Goal: Transaction & Acquisition: Purchase product/service

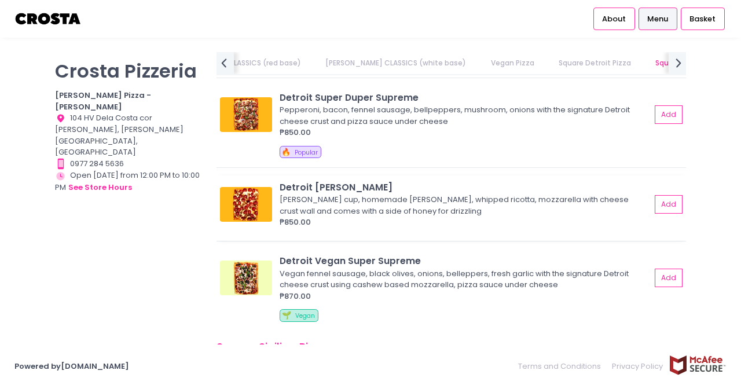
scroll to position [1332, 0]
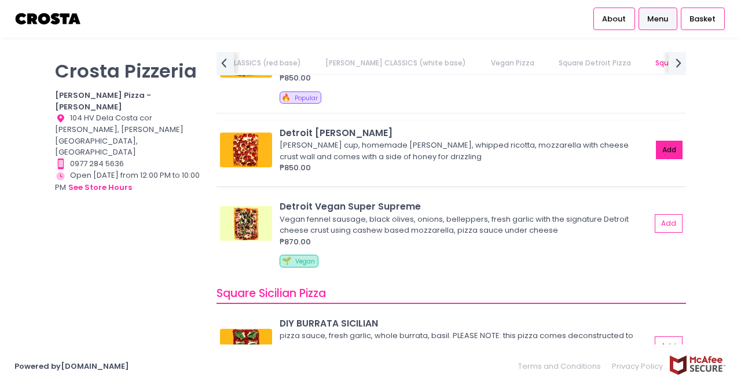
click at [664, 145] on button "Add" at bounding box center [669, 150] width 27 height 19
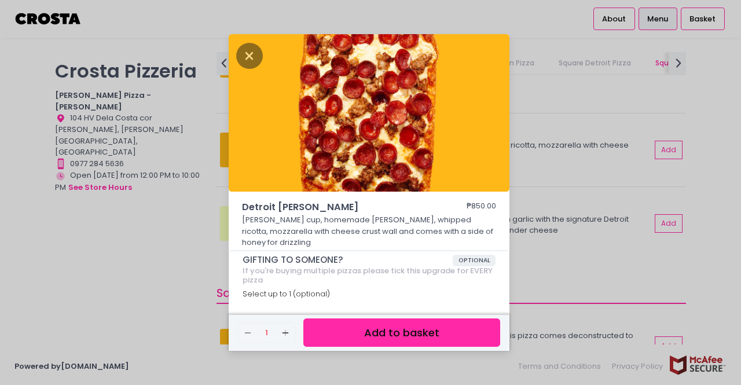
click at [374, 328] on button "Add to basket" at bounding box center [401, 332] width 197 height 28
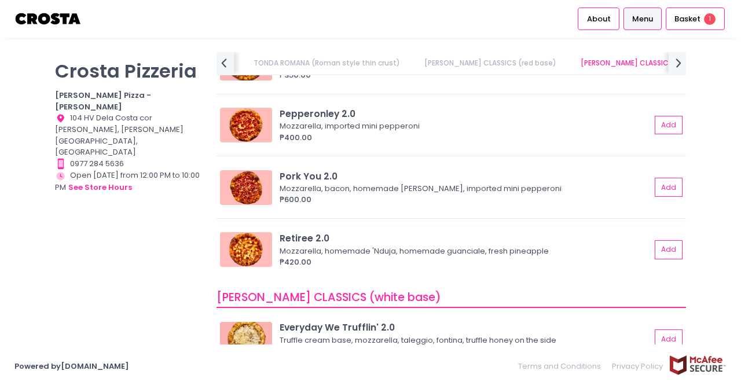
scroll to position [347, 0]
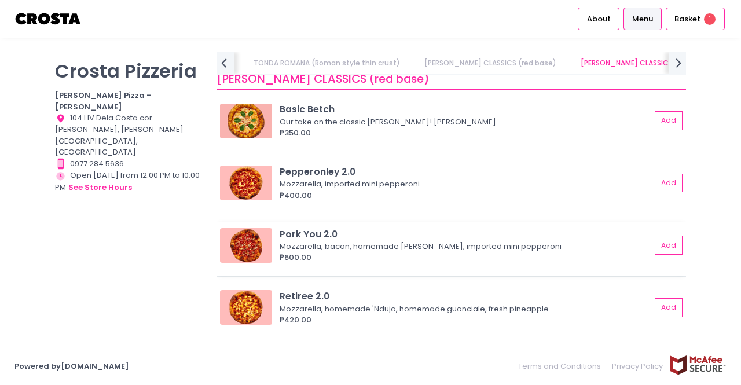
click at [475, 252] on div "₱600.00" at bounding box center [465, 258] width 371 height 12
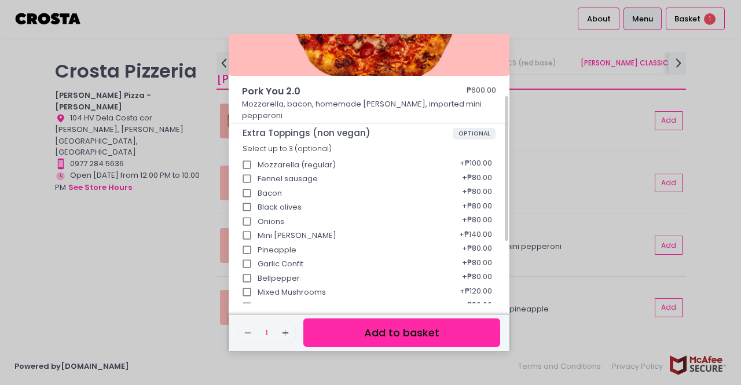
scroll to position [174, 0]
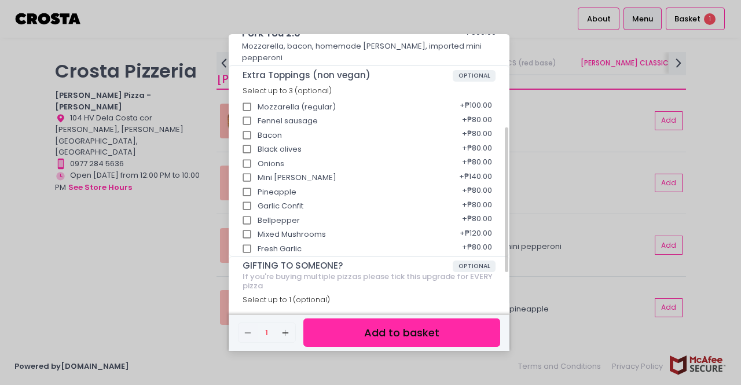
click at [332, 210] on div "Bellpepper + ₱80.00" at bounding box center [370, 217] width 254 height 14
click at [250, 210] on input "Bellpepper" at bounding box center [247, 221] width 22 height 22
checkbox input "true"
click at [344, 327] on button "Add to basket" at bounding box center [401, 332] width 197 height 28
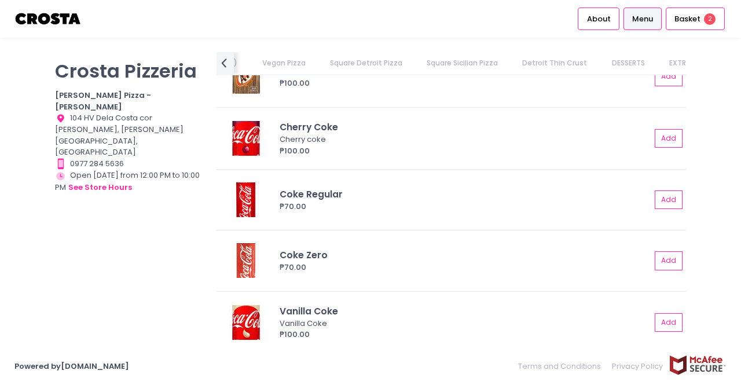
scroll to position [2692, 0]
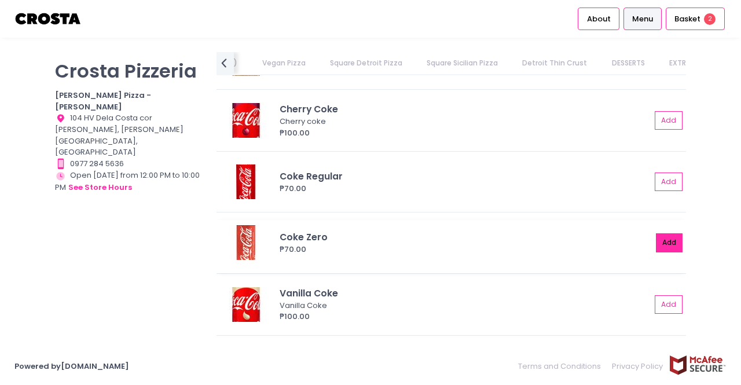
click at [658, 240] on button "Add" at bounding box center [669, 242] width 27 height 19
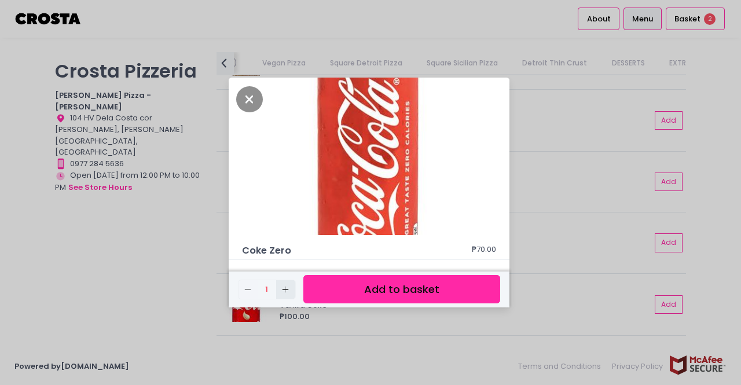
click at [287, 295] on button "Add Created with Sketch." at bounding box center [285, 289] width 19 height 19
click at [360, 294] on button "Add to basket" at bounding box center [401, 289] width 197 height 28
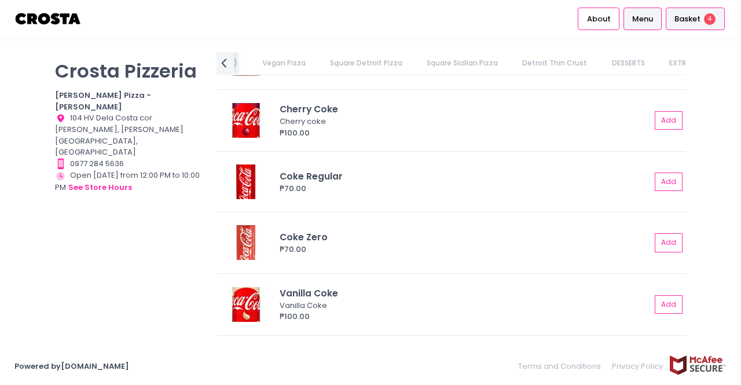
click at [684, 17] on span "Basket" at bounding box center [687, 19] width 26 height 12
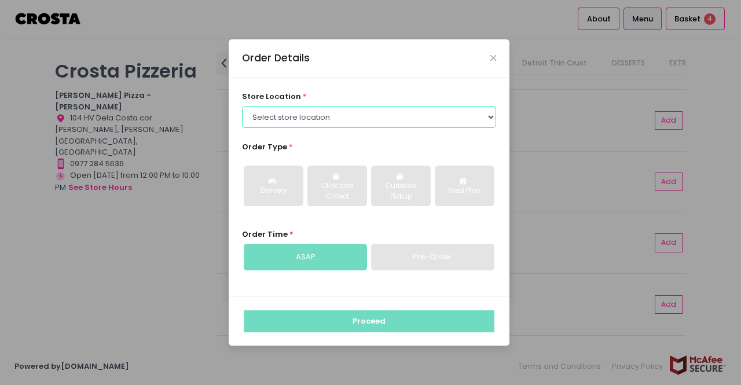
click at [297, 124] on select "Select store location Crosta Pizza - Salcedo Crosta Pizza - San Juan" at bounding box center [369, 117] width 255 height 22
select select "5fabb2e53664a8677beaeb89"
click at [242, 106] on select "Select store location Crosta Pizza - Salcedo Crosta Pizza - San Juan" at bounding box center [369, 117] width 255 height 22
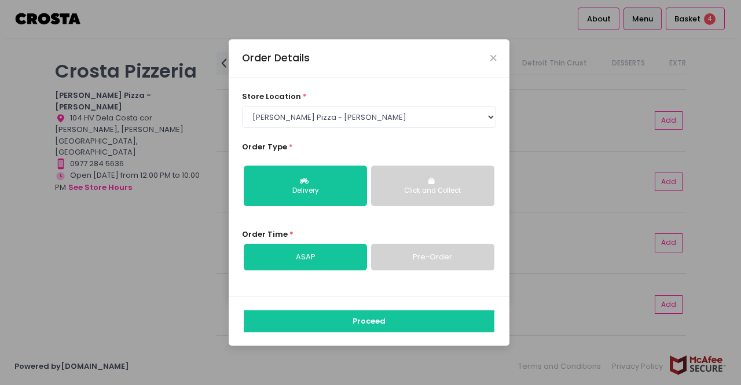
click at [396, 251] on link "Pre-Order" at bounding box center [432, 257] width 123 height 27
select select "2025-09-05"
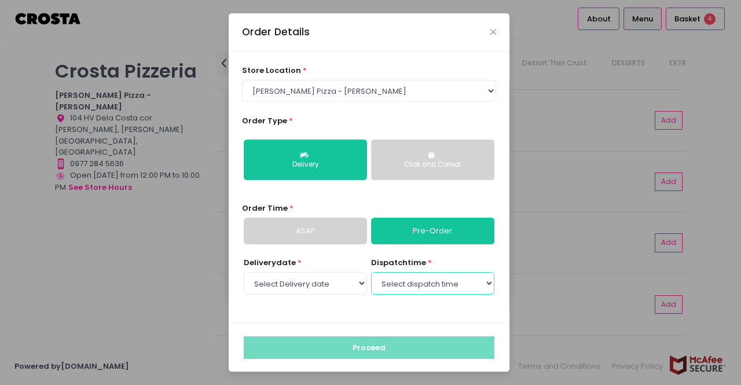
click at [422, 289] on select "Select dispatch time 05:30 PM - 06:00 PM 06:00 PM - 06:30 PM 06:30 PM - 07:00 P…" at bounding box center [432, 283] width 123 height 22
click at [371, 272] on select "Select dispatch time 05:30 PM - 06:00 PM 06:00 PM - 06:30 PM 06:30 PM - 07:00 P…" at bounding box center [432, 283] width 123 height 22
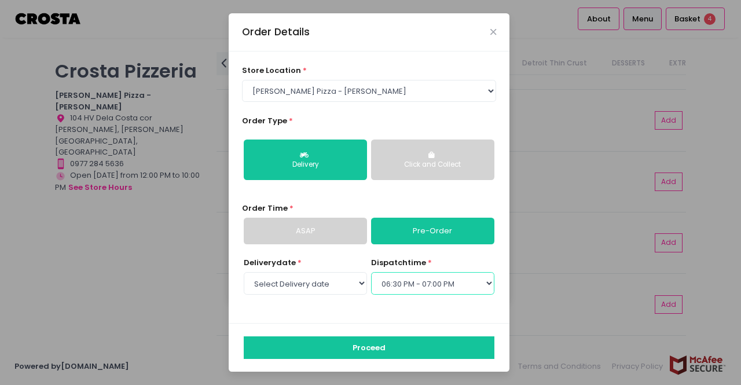
click at [456, 289] on select "Select dispatch time 05:30 PM - 06:00 PM 06:00 PM - 06:30 PM 06:30 PM - 07:00 P…" at bounding box center [432, 283] width 123 height 22
select select "19:00"
click at [371, 272] on select "Select dispatch time 05:30 PM - 06:00 PM 06:00 PM - 06:30 PM 06:30 PM - 07:00 P…" at bounding box center [432, 283] width 123 height 22
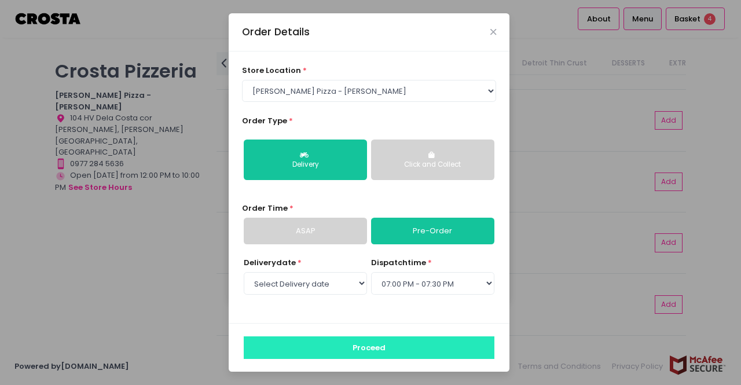
click at [420, 343] on button "Proceed" at bounding box center [369, 347] width 251 height 22
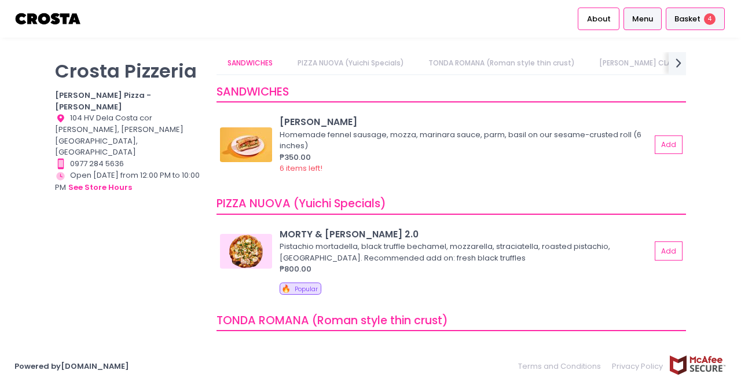
click at [694, 18] on span "Basket" at bounding box center [687, 19] width 26 height 12
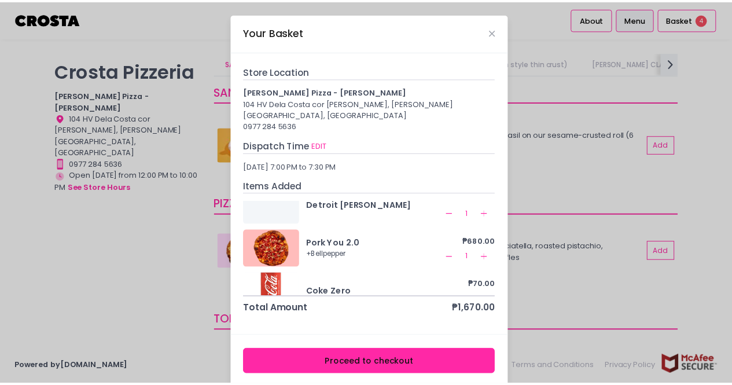
scroll to position [39, 0]
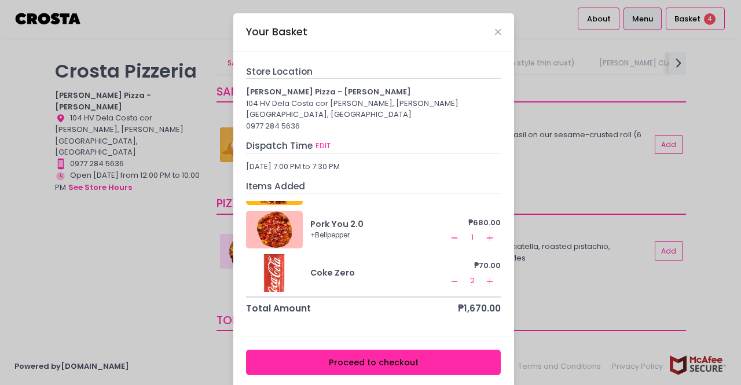
click at [361, 350] on button "Proceed to checkout" at bounding box center [373, 363] width 255 height 26
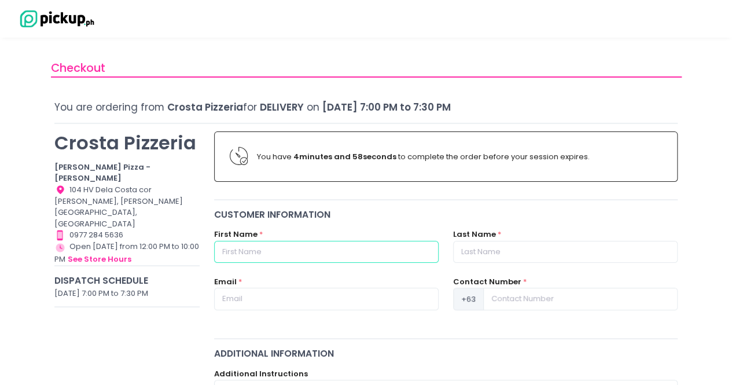
click at [341, 248] on input "text" at bounding box center [326, 252] width 225 height 22
type input "Isabelle"
click at [483, 253] on input "text" at bounding box center [565, 252] width 225 height 22
type input "Yap"
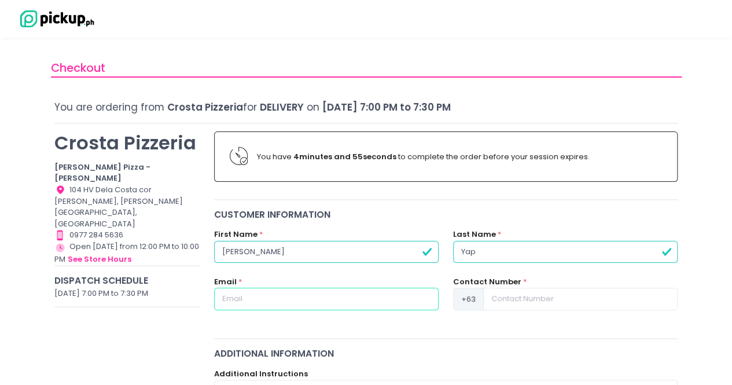
click at [336, 288] on input "text" at bounding box center [326, 299] width 225 height 22
type input "itgyap88@gmail.com"
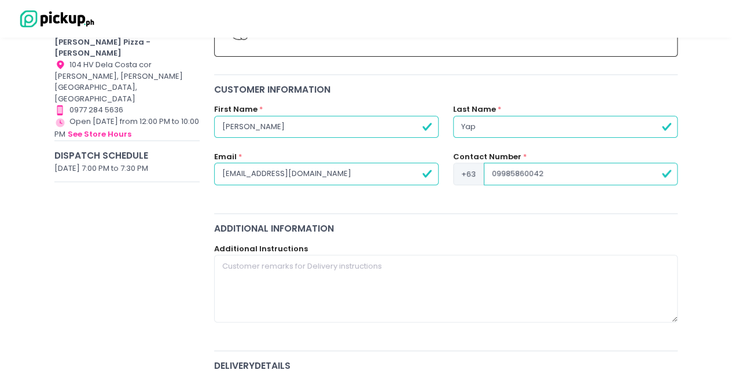
scroll to position [174, 0]
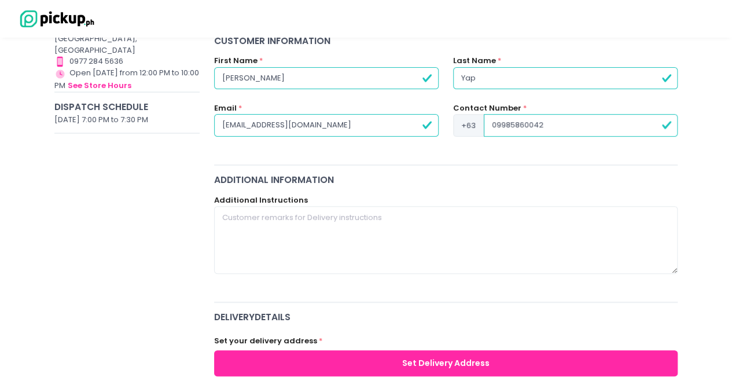
drag, startPoint x: 494, startPoint y: 123, endPoint x: 470, endPoint y: 122, distance: 24.9
click at [470, 122] on div "+63 09985860042" at bounding box center [565, 125] width 225 height 22
type input "9985860042"
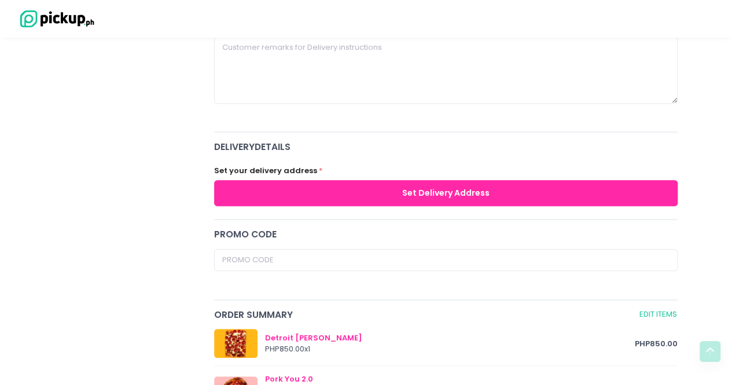
scroll to position [347, 0]
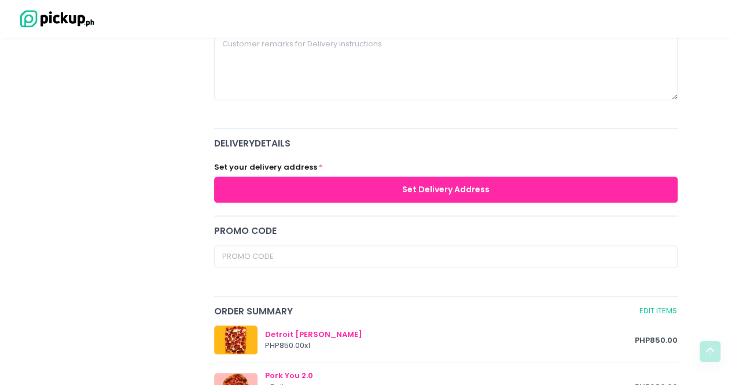
click at [313, 192] on button "Set Delivery Address" at bounding box center [446, 190] width 464 height 26
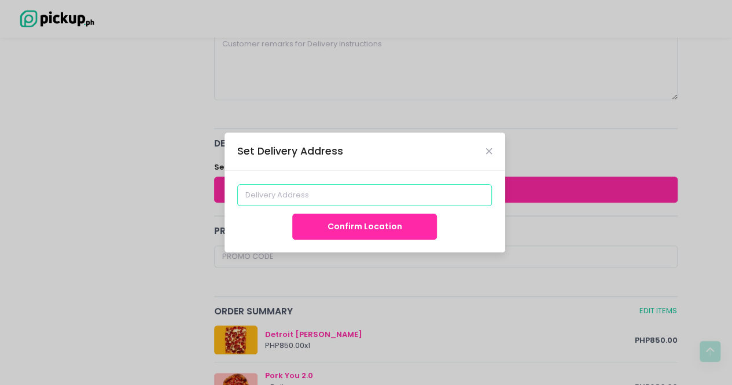
click at [313, 193] on input at bounding box center [364, 195] width 255 height 22
type input "The Beaufort East Tower, 23rd Street, Taguig, Metro Manila, Philippines"
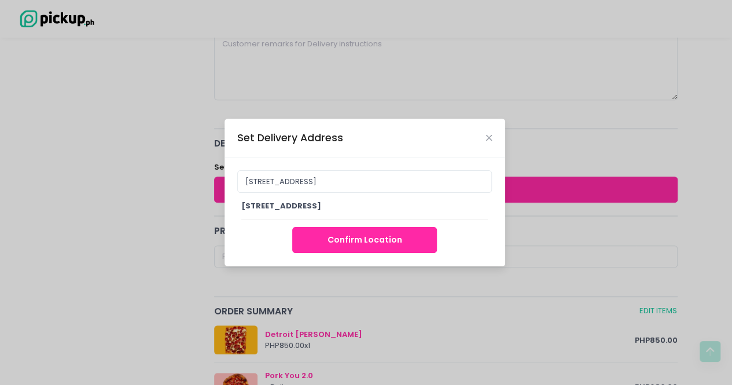
click at [332, 211] on div "The Beaufort East Tower, 23rd Street, Taguig, Metro Manila, Philippines" at bounding box center [364, 206] width 247 height 12
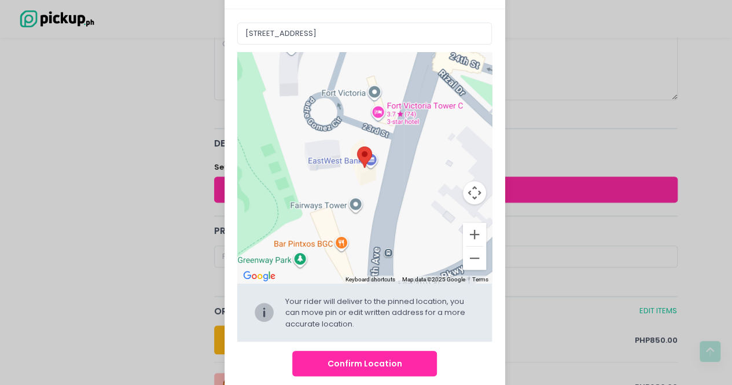
scroll to position [59, 0]
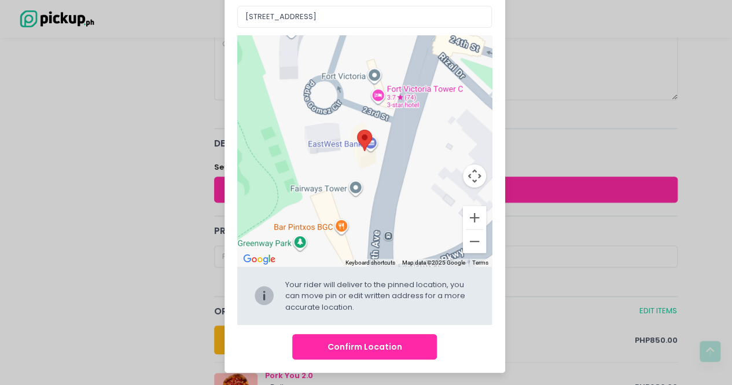
click at [394, 347] on button "Confirm Location" at bounding box center [364, 347] width 145 height 26
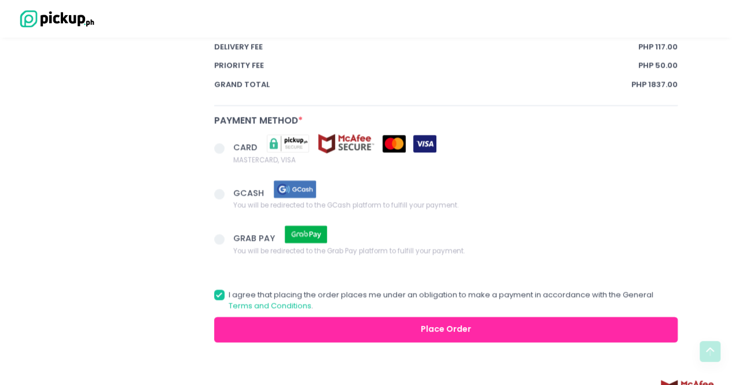
scroll to position [862, 0]
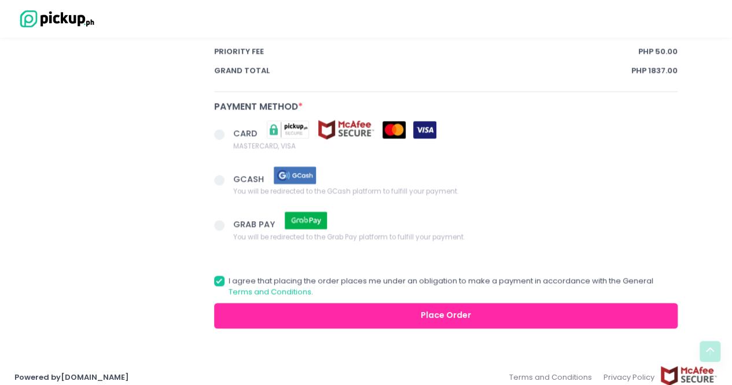
click at [249, 119] on span "CARD" at bounding box center [334, 129] width 203 height 20
click at [236, 129] on input "CARD MASTERCARD, VISA" at bounding box center [233, 133] width 8 height 8
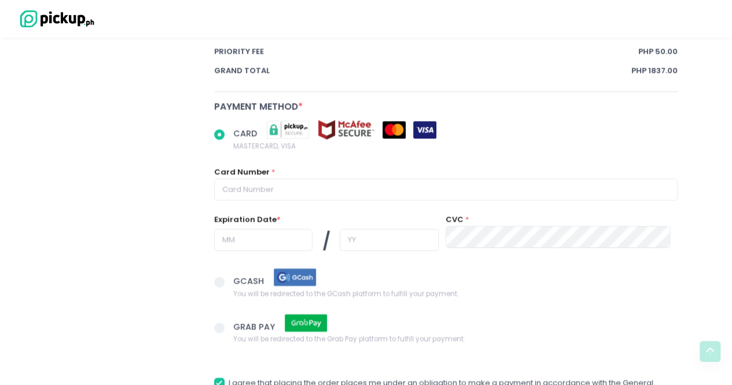
click at [247, 127] on span "CARD" at bounding box center [246, 133] width 26 height 12
click at [236, 129] on input "CARD MASTERCARD, VISA" at bounding box center [233, 133] width 8 height 8
radio input "true"
click at [282, 190] on div "CARD MASTERCARD, VISA Card Number * Expiration Date * / CVC *" at bounding box center [446, 195] width 479 height 148
click at [285, 186] on input "text" at bounding box center [446, 189] width 464 height 22
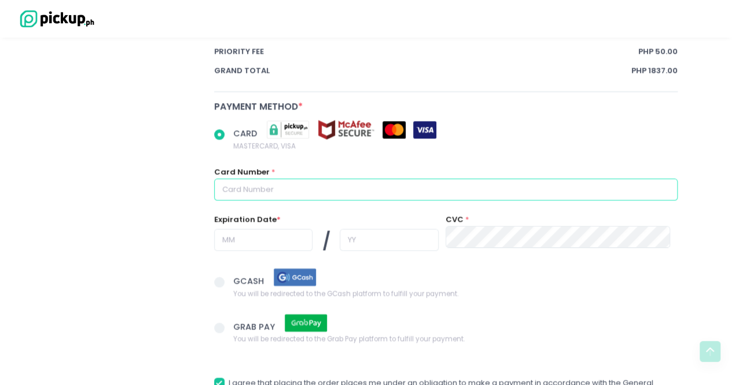
type input "5589990000002014"
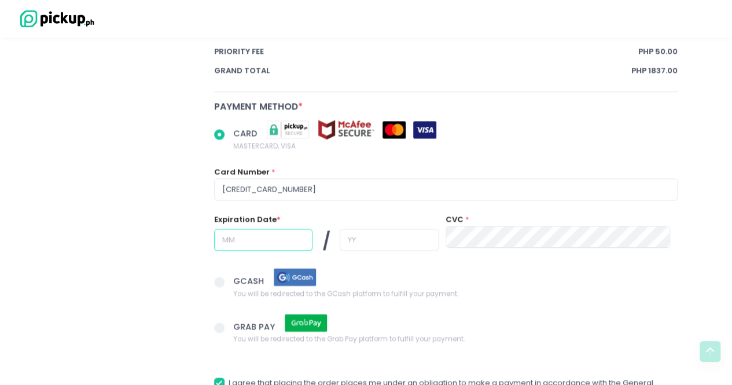
type input "08"
type input "29"
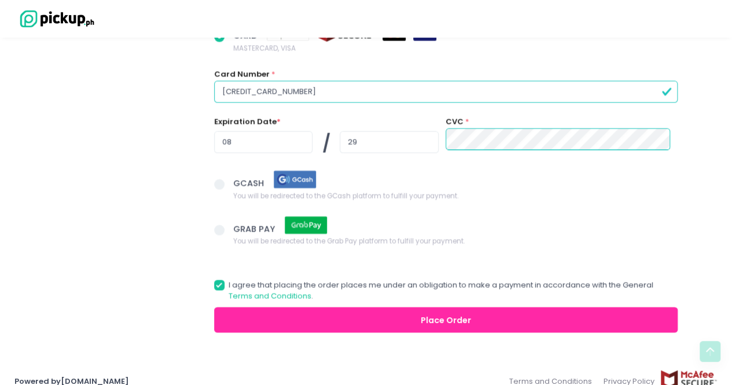
scroll to position [964, 0]
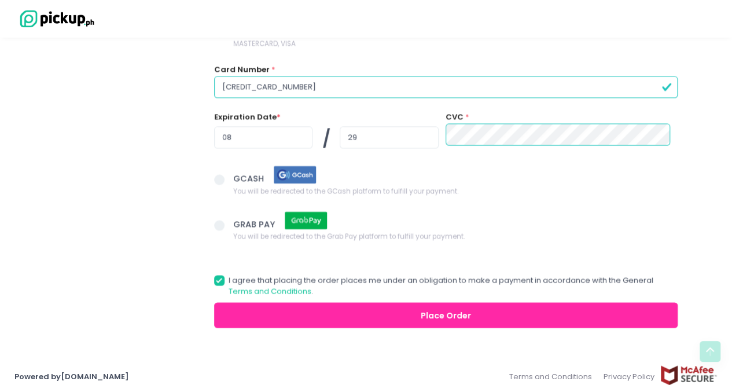
click at [431, 313] on button "Place Order" at bounding box center [446, 315] width 464 height 26
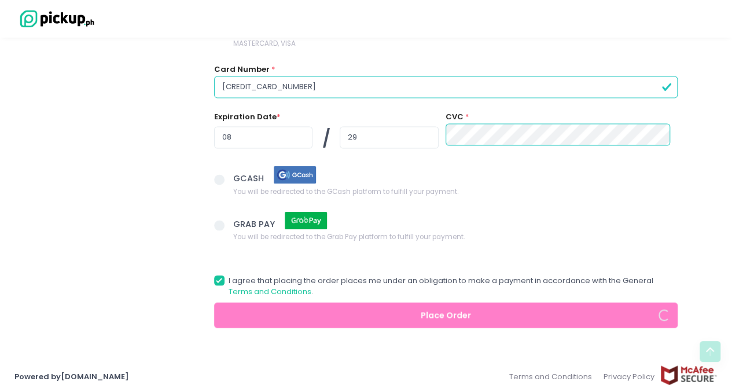
radio input "true"
